Goal: Navigation & Orientation: Find specific page/section

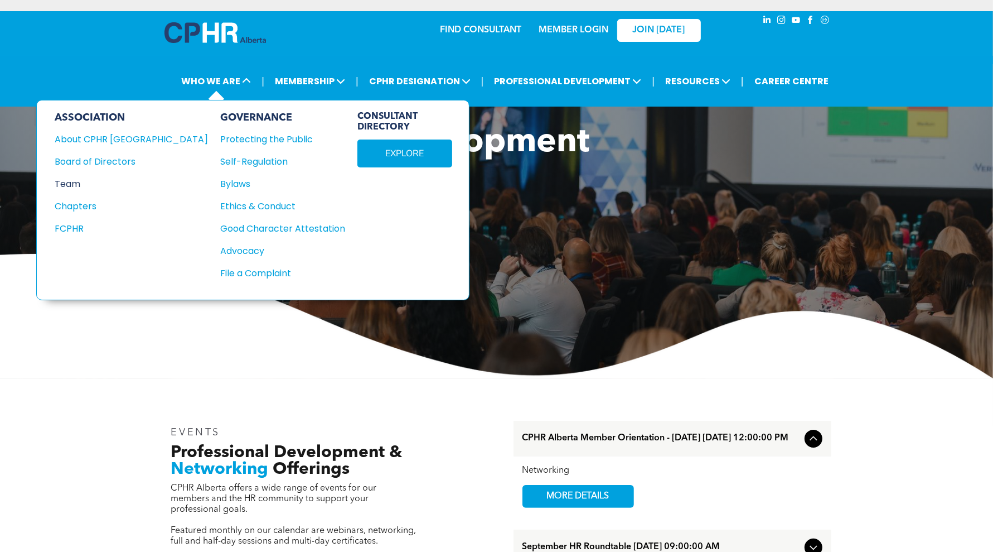
click at [78, 181] on div "Team" at bounding box center [124, 184] width 138 height 14
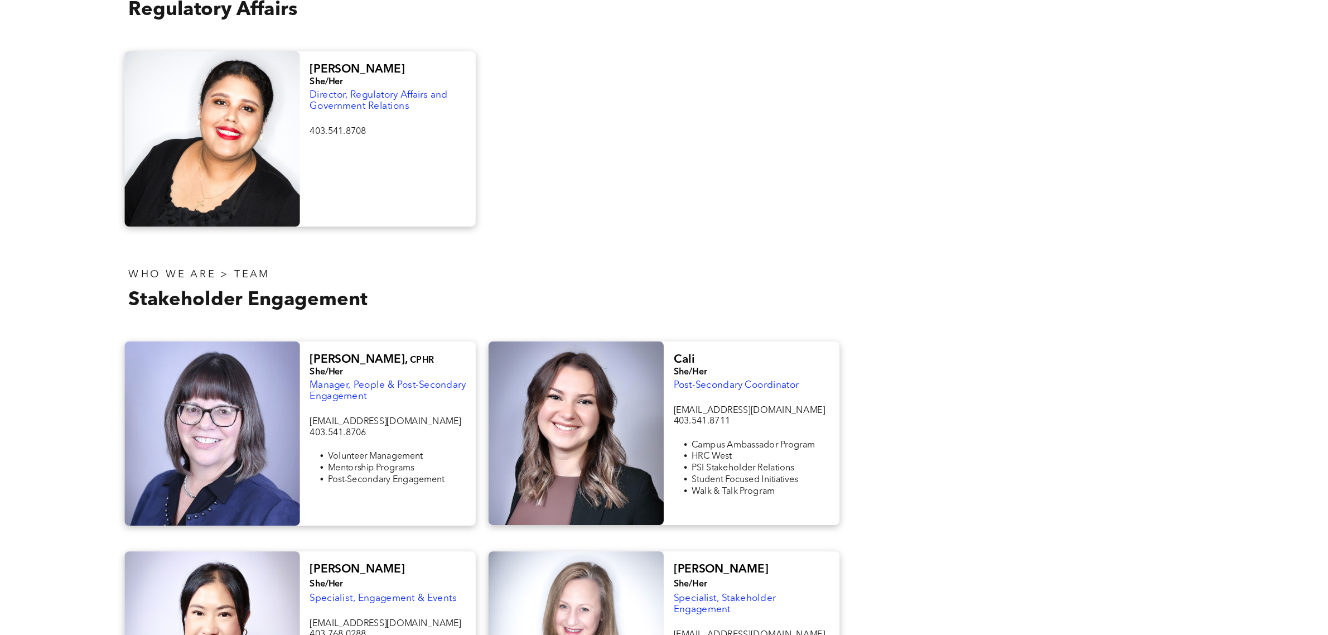
scroll to position [697, 0]
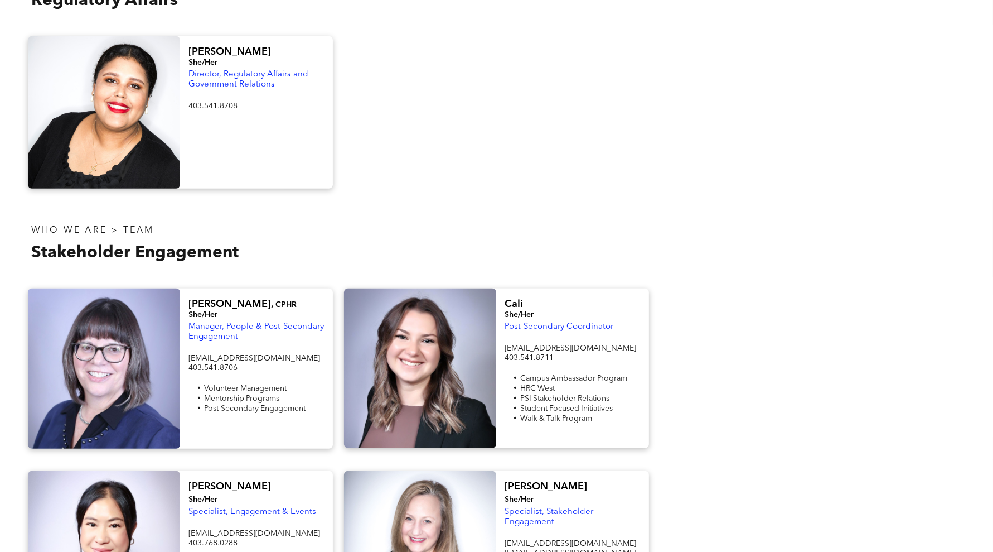
drag, startPoint x: 680, startPoint y: 163, endPoint x: 799, endPoint y: 189, distance: 122.1
click at [680, 163] on div at bounding box center [813, 112] width 316 height 152
drag, startPoint x: 671, startPoint y: 136, endPoint x: 682, endPoint y: 131, distance: 12.0
click at [675, 137] on div at bounding box center [813, 112] width 316 height 152
click at [921, 109] on div at bounding box center [813, 112] width 316 height 152
